Goal: Transaction & Acquisition: Subscribe to service/newsletter

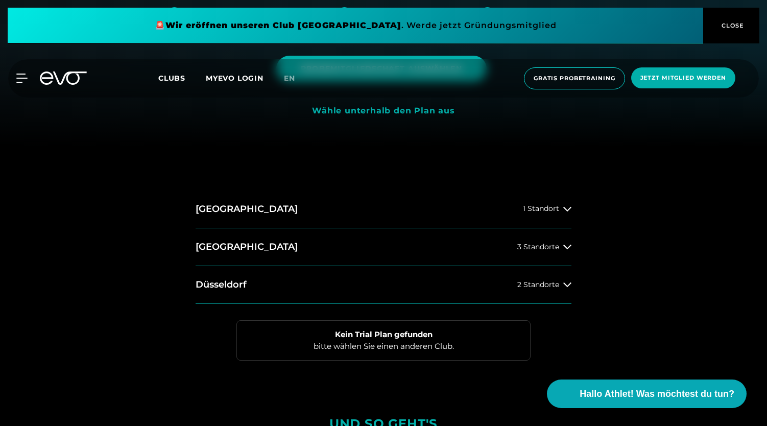
scroll to position [277, 0]
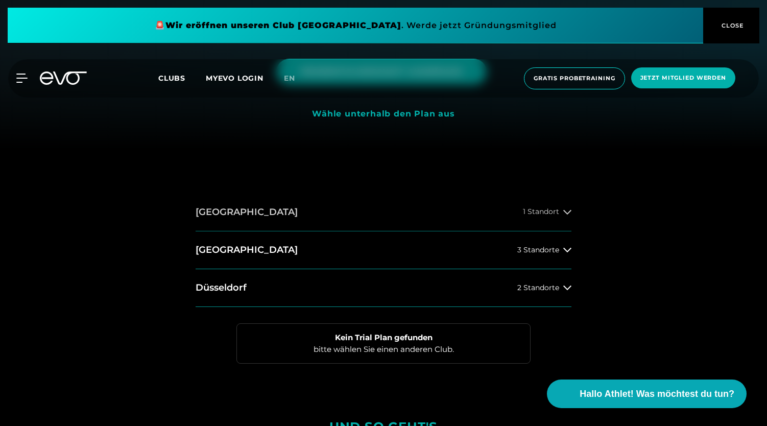
click at [565, 212] on icon at bounding box center [567, 212] width 8 height 5
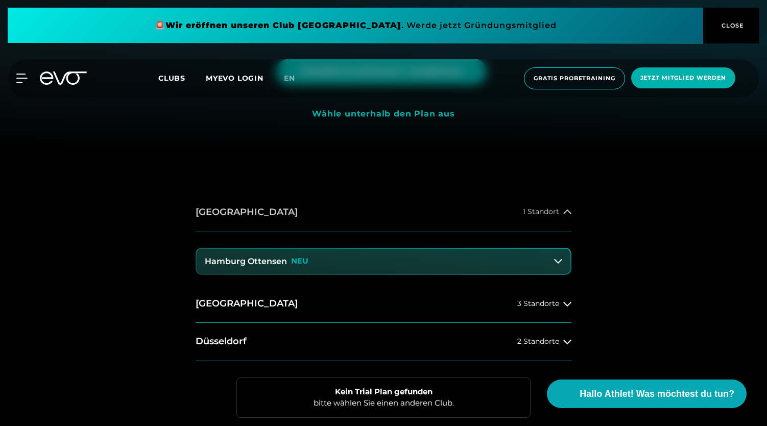
click at [565, 212] on icon at bounding box center [567, 211] width 8 height 5
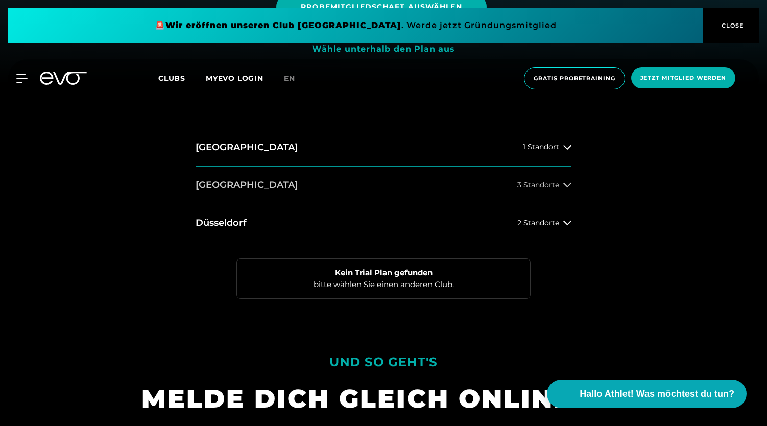
scroll to position [342, 0]
click at [561, 191] on button "Berlin 3 Standorte" at bounding box center [384, 185] width 376 height 38
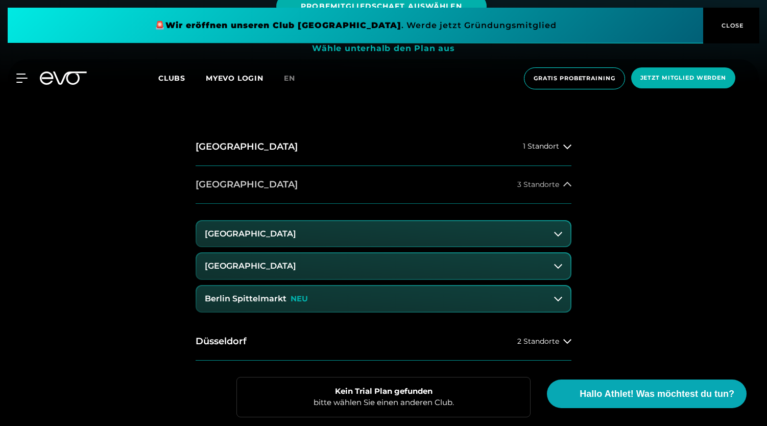
click at [561, 191] on button "Berlin 3 Standorte" at bounding box center [384, 185] width 376 height 38
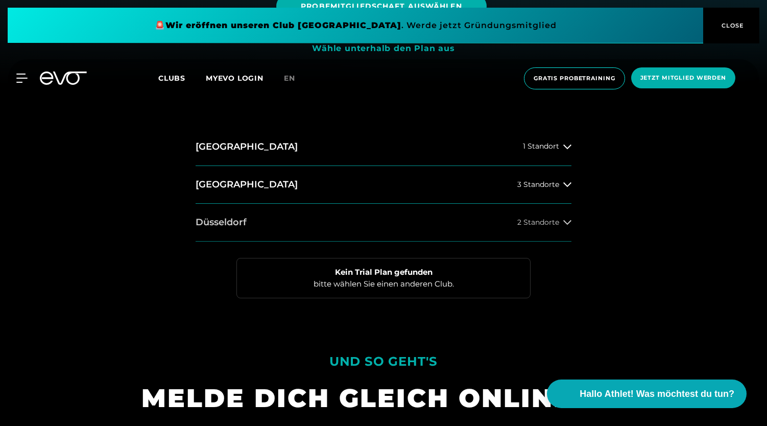
click at [559, 224] on span "2 Standorte" at bounding box center [538, 223] width 42 height 8
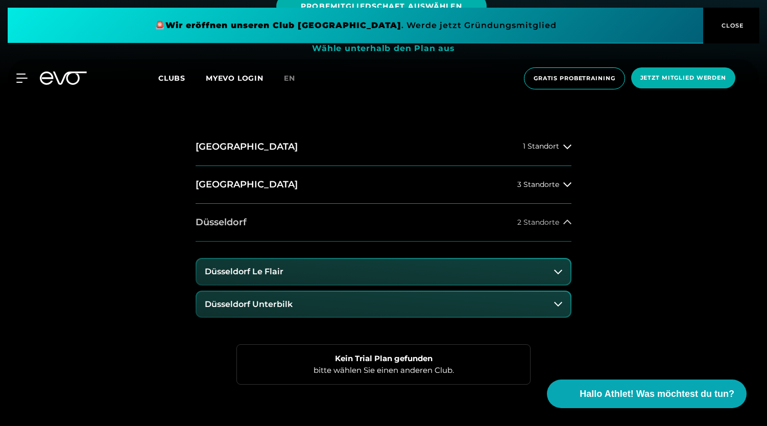
click at [559, 224] on span "2 Standorte" at bounding box center [538, 223] width 42 height 8
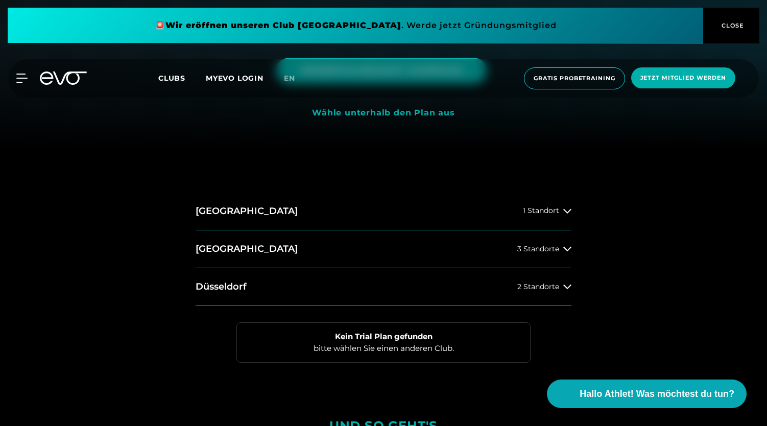
scroll to position [281, 0]
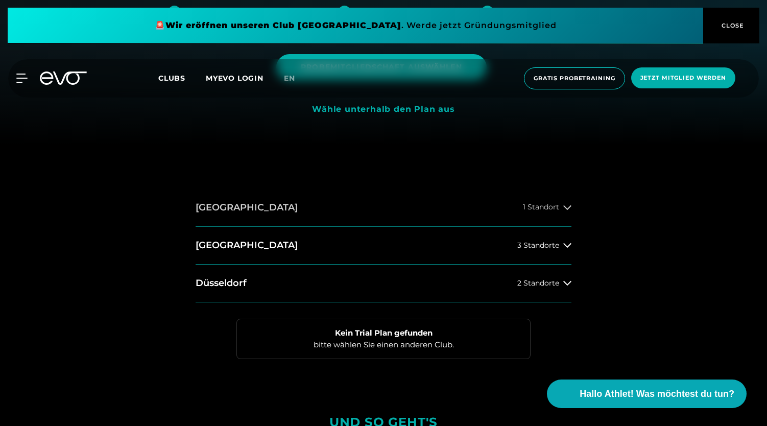
click at [560, 208] on div "1 Standort" at bounding box center [547, 207] width 49 height 8
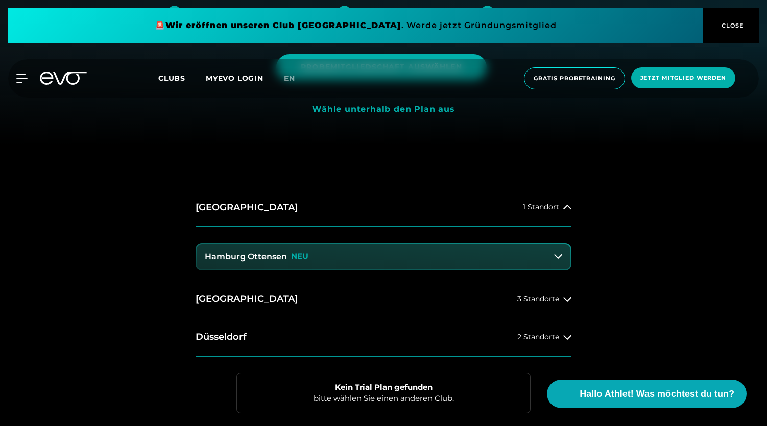
click at [677, 208] on div "Hamburg 1 Standort Hamburg Ottensen NEU Berlin 3 Standorte Düsseldorf 2 Standor…" at bounding box center [383, 301] width 734 height 224
click at [563, 210] on div "1 Standort" at bounding box center [547, 207] width 49 height 8
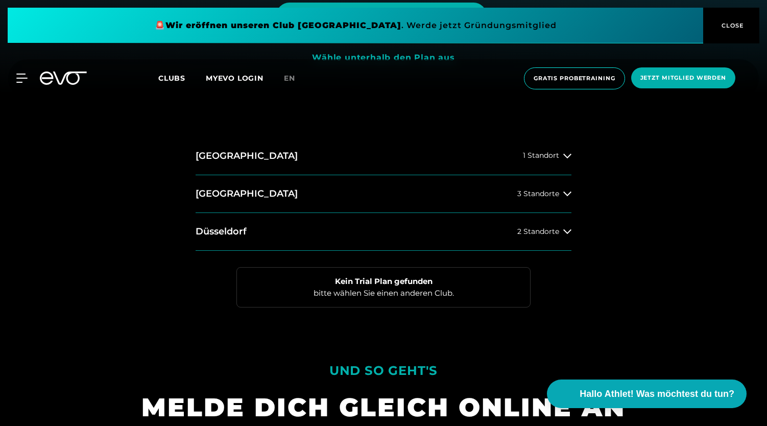
scroll to position [310, 0]
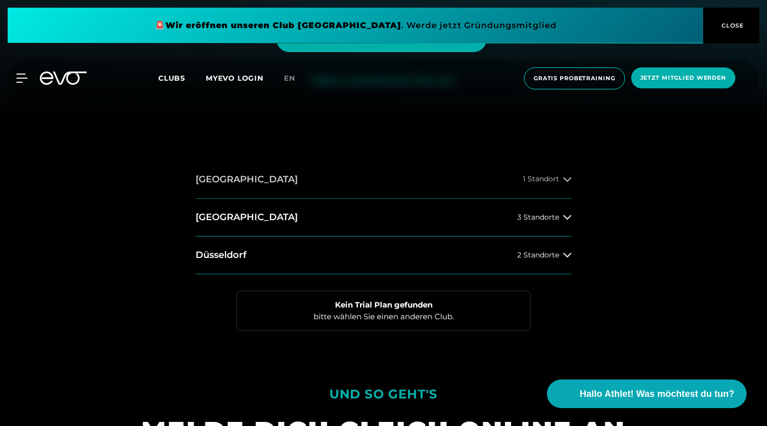
click at [546, 185] on button "Hamburg 1 Standort" at bounding box center [384, 180] width 376 height 38
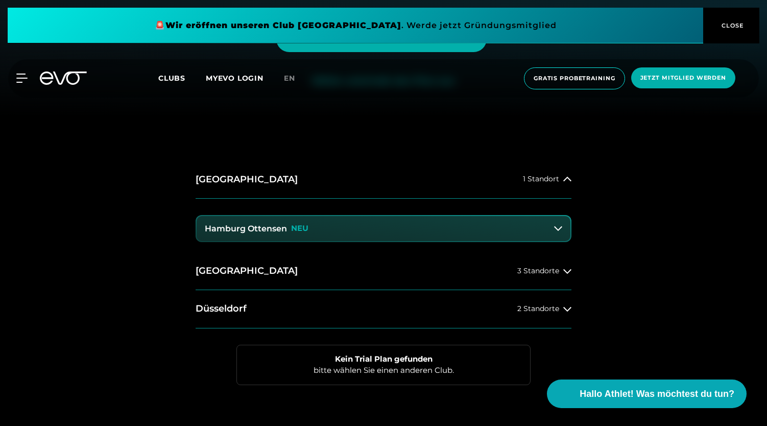
click at [315, 230] on button "Hamburg Ottensen NEU" at bounding box center [384, 229] width 374 height 26
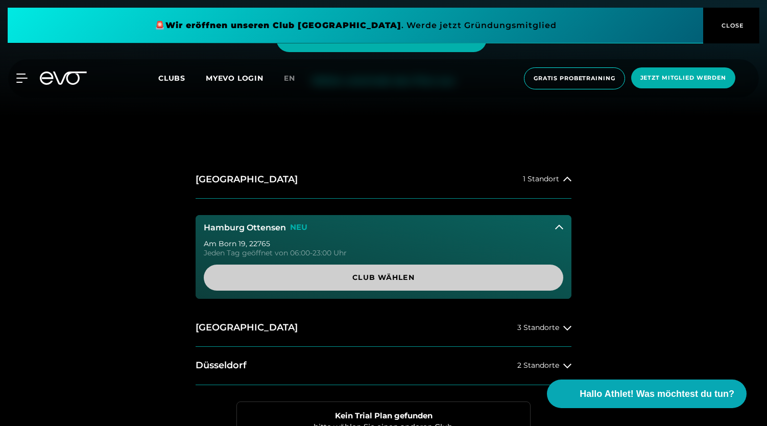
click at [325, 271] on span "Club wählen" at bounding box center [384, 278] width 360 height 26
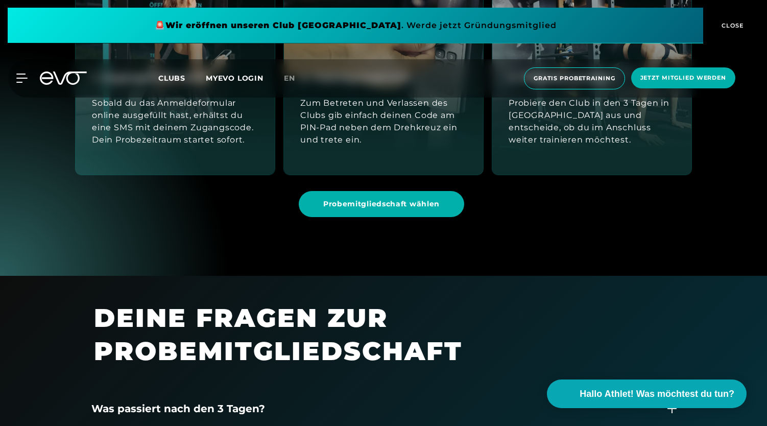
scroll to position [1127, 0]
